Goal: Navigation & Orientation: Find specific page/section

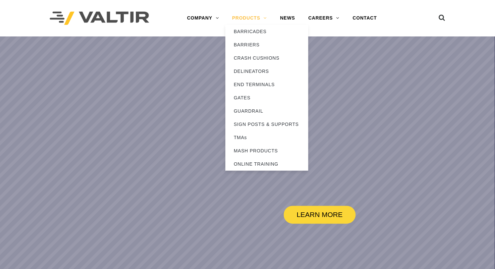
click at [249, 16] on link "PRODUCTS" at bounding box center [249, 18] width 48 height 13
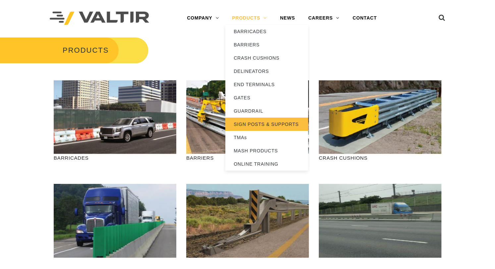
click at [274, 121] on link "SIGN POSTS & SUPPORTS" at bounding box center [266, 124] width 83 height 13
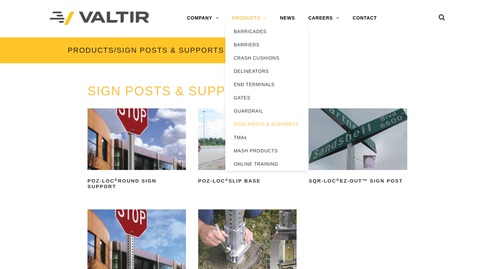
click at [248, 16] on link "PRODUCTS" at bounding box center [249, 18] width 48 height 13
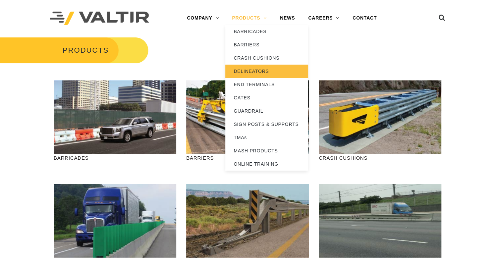
click at [249, 69] on link "DELINEATORS" at bounding box center [266, 71] width 83 height 13
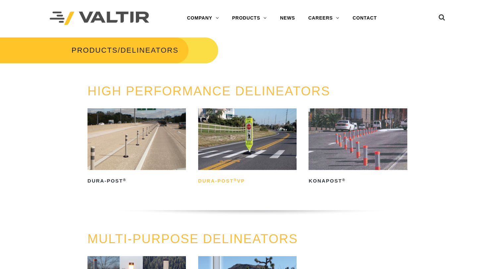
click at [230, 179] on h2 "Dura-Post ® VP" at bounding box center [247, 181] width 98 height 11
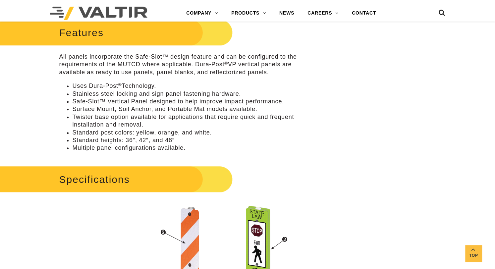
scroll to position [373, 0]
